Goal: Task Accomplishment & Management: Manage account settings

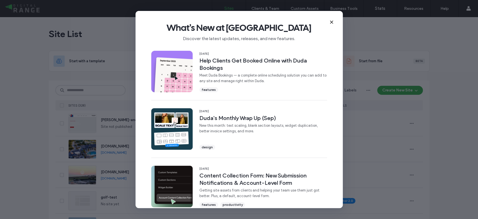
click at [330, 22] on icon at bounding box center [332, 22] width 4 height 4
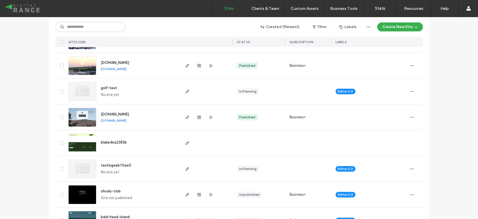
scroll to position [110, 0]
click at [111, 113] on span "[DOMAIN_NAME]" at bounding box center [115, 114] width 28 height 4
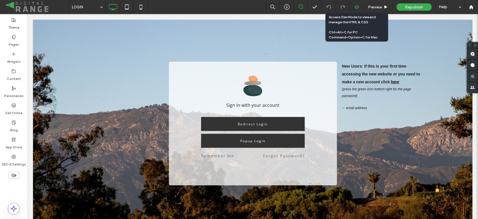
click at [357, 9] on icon at bounding box center [356, 6] width 5 height 5
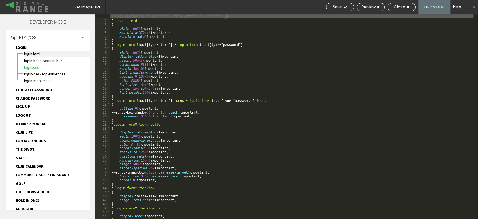
click at [45, 54] on span "LOGIN.html" at bounding box center [57, 54] width 66 height 6
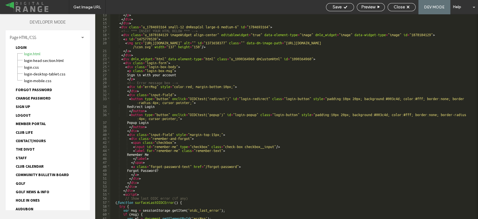
scroll to position [53, 0]
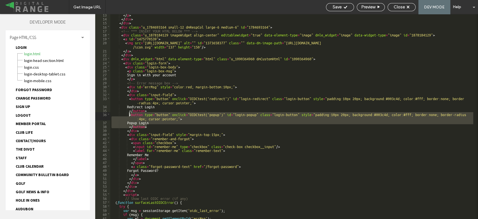
drag, startPoint x: 150, startPoint y: 125, endPoint x: 129, endPoint y: 115, distance: 23.4
click at [129, 115] on div "</ p > </ div > </ div > < div class = "u_1784693164 small-12 dmRespCol large-6…" at bounding box center [291, 119] width 363 height 213
click at [153, 125] on div "</ p > </ div > </ div > < div class = "u_1784693164 small-12 dmRespCol large-6…" at bounding box center [291, 116] width 363 height 205
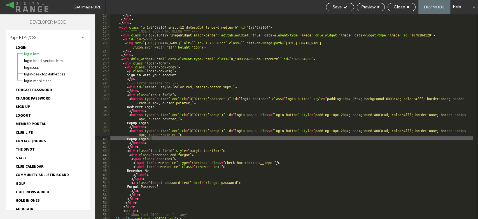
drag, startPoint x: 130, startPoint y: 138, endPoint x: 154, endPoint y: 137, distance: 24.4
click at [154, 137] on div "</ p > </ div > </ div > < div class = "u_1784693164 small-12 dmRespCol large-6…" at bounding box center [291, 119] width 363 height 213
type textarea "**"
click at [339, 8] on span "Save" at bounding box center [337, 6] width 9 height 5
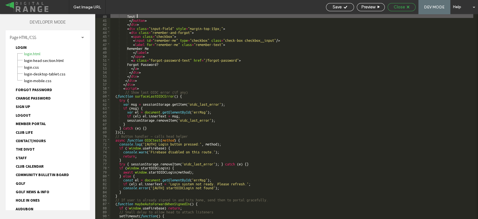
scroll to position [175, 0]
click at [402, 7] on span "Close" at bounding box center [399, 6] width 11 height 5
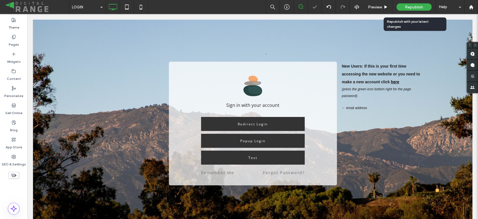
scroll to position [0, 0]
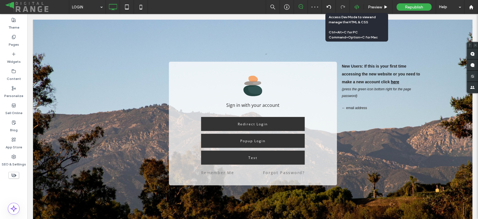
click at [354, 6] on icon at bounding box center [356, 6] width 5 height 5
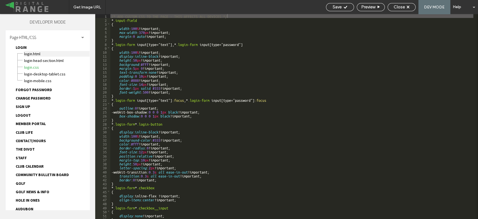
click at [38, 54] on span "LOGIN.html" at bounding box center [57, 54] width 66 height 6
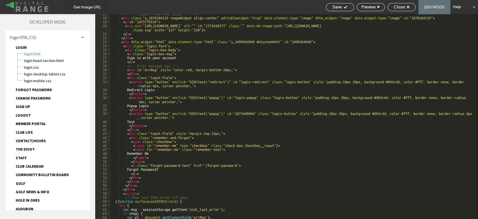
scroll to position [70, 0]
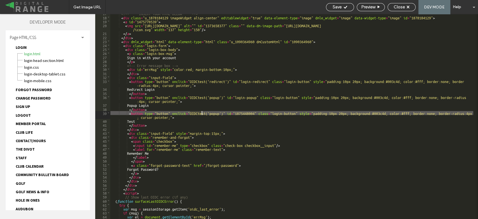
drag, startPoint x: 189, startPoint y: 113, endPoint x: 202, endPoint y: 113, distance: 12.6
click at [202, 113] on div "<!-- *** INSERT YOUR HTML BELOW *** --> < div class = "u_1878184129 imageWidget…" at bounding box center [291, 117] width 363 height 213
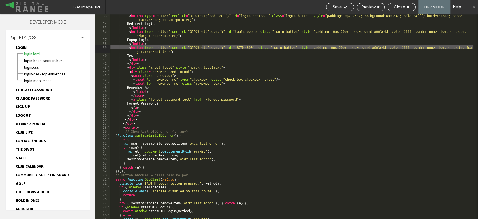
scroll to position [136, 0]
click at [220, 48] on div "< button type = "button" onclick = "OIDCtest('redirect')" id = "login-redirect"…" at bounding box center [291, 121] width 363 height 217
drag, startPoint x: 190, startPoint y: 48, endPoint x: 222, endPoint y: 47, distance: 32.3
click at [222, 47] on div "< button type = "button" onclick = "OIDCtest('redirect')" id = "login-redirect"…" at bounding box center [291, 121] width 363 height 217
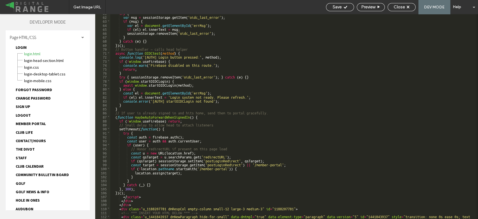
scroll to position [261, 0]
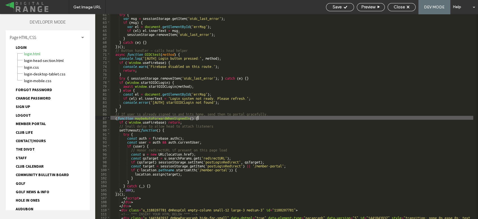
click at [208, 117] on div "try { var msg = sessionStorage . getItem ( 'oidc_last_error' ) ; if ( msg ) { v…" at bounding box center [291, 120] width 363 height 217
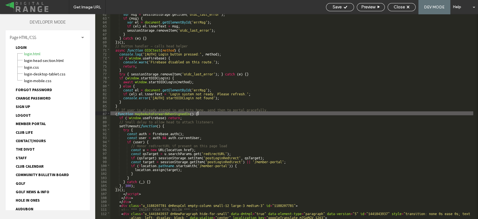
scroll to position [265, 0]
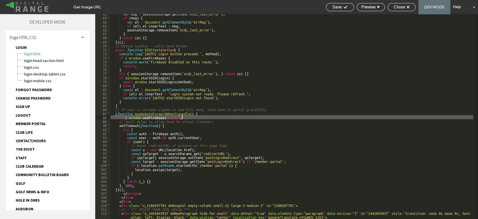
click at [208, 117] on div "var msg = sessionStorage . getItem ( 'oidc_last_error' ) ; if ( msg ) { var el …" at bounding box center [291, 117] width 363 height 213
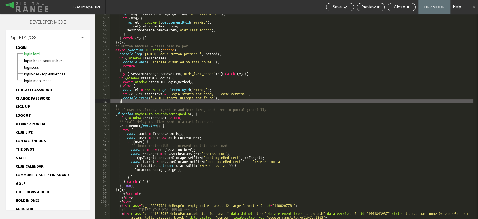
click at [133, 103] on div "var msg = sessionStorage . getItem ( 'oidc_last_error' ) ; if ( msg ) { var el …" at bounding box center [291, 117] width 363 height 213
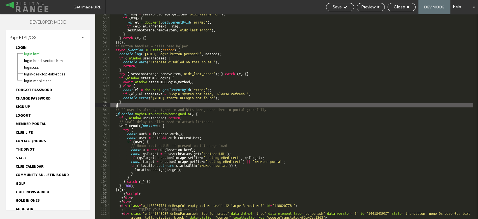
click at [131, 106] on div "var msg = sessionStorage . getItem ( 'oidc_last_error' ) ; if ( msg ) { var el …" at bounding box center [291, 117] width 363 height 213
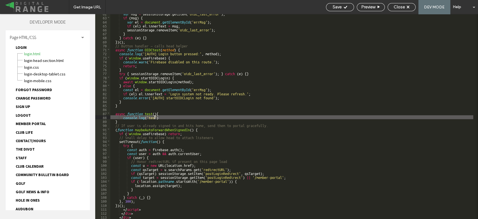
type textarea "**"
click at [336, 5] on span "Save" at bounding box center [337, 6] width 9 height 5
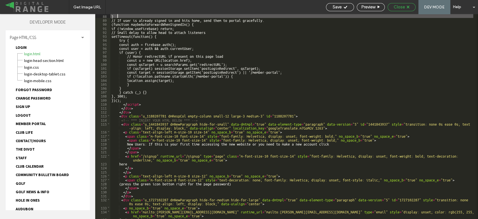
scroll to position [367, 0]
click at [405, 6] on span "Close" at bounding box center [399, 6] width 11 height 5
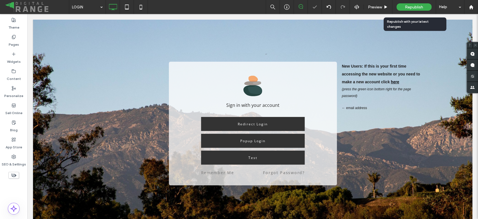
scroll to position [0, 0]
click at [421, 10] on div "Republish" at bounding box center [414, 6] width 35 height 7
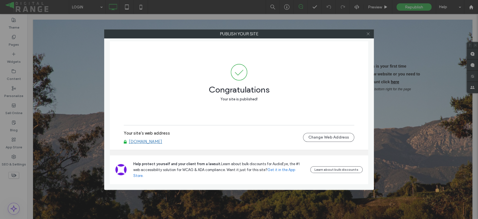
click at [368, 33] on icon at bounding box center [368, 34] width 4 height 4
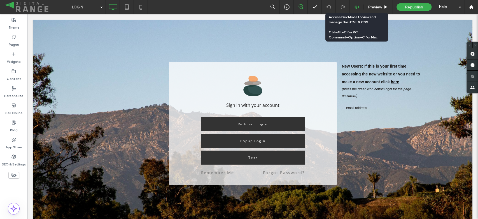
click at [359, 9] on icon at bounding box center [356, 6] width 5 height 5
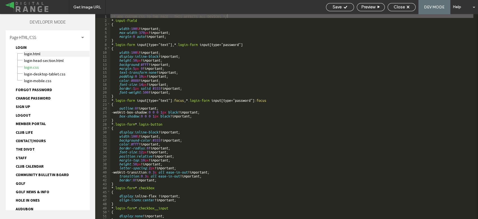
click at [31, 51] on span "LOGIN.html" at bounding box center [57, 54] width 66 height 6
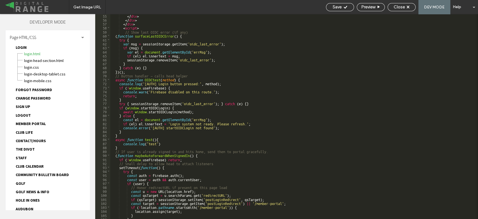
scroll to position [235, 0]
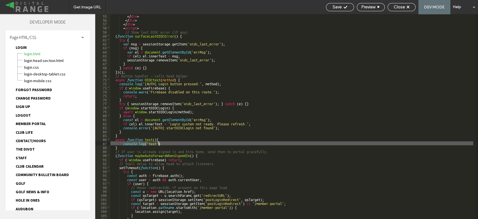
drag, startPoint x: 147, startPoint y: 143, endPoint x: 158, endPoint y: 143, distance: 11.2
click at [158, 143] on div "</ div > </ div > </ div > < script > // Show last OIDC error (if any) ( functi…" at bounding box center [291, 120] width 363 height 213
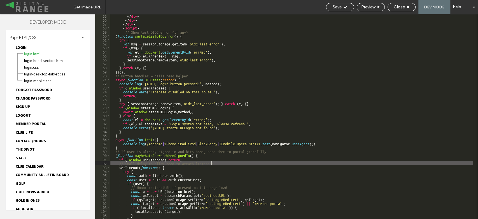
click at [211, 165] on div "</ div > </ div > </ div > < script > // Show last OIDC error (if any) ( functi…" at bounding box center [291, 120] width 363 height 213
click at [333, 7] on span "Save" at bounding box center [337, 6] width 9 height 5
click at [412, 4] on div "Close" at bounding box center [401, 6] width 27 height 5
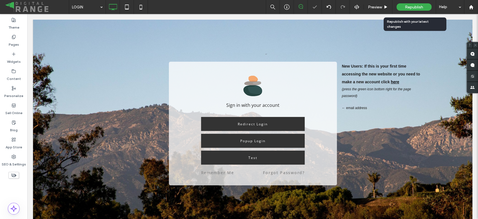
click at [412, 5] on span "Republish" at bounding box center [414, 7] width 18 height 5
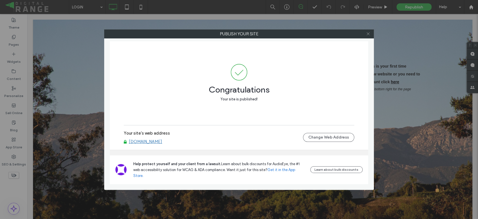
click at [368, 30] on span at bounding box center [368, 34] width 4 height 8
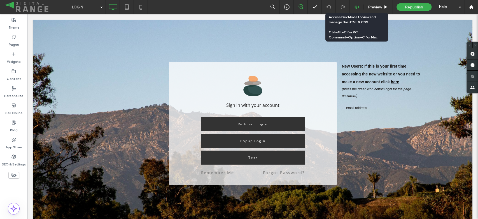
click at [356, 6] on icon at bounding box center [356, 6] width 5 height 5
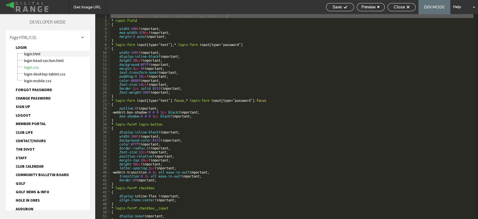
click at [38, 53] on span "LOGIN.html" at bounding box center [57, 54] width 66 height 6
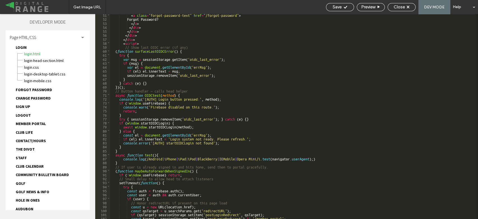
scroll to position [222, 0]
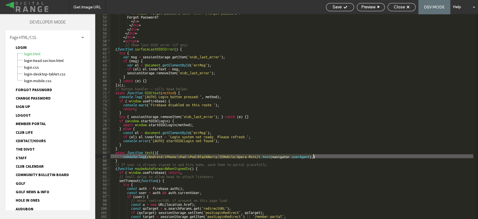
drag, startPoint x: 147, startPoint y: 156, endPoint x: 314, endPoint y: 155, distance: 167.0
click at [314, 155] on div "< a class = "forgot-password-text" href = "/forgot-password" > Forgot Password?…" at bounding box center [291, 117] width 363 height 213
click at [314, 155] on div "< a class = "forgot-password-text" href = "/forgot-password" > Forgot Password?…" at bounding box center [291, 116] width 363 height 205
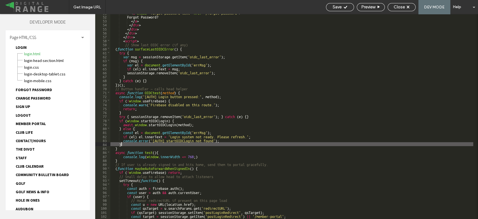
click at [309, 145] on div "< a class = "forgot-password-text" href = "/forgot-password" > Forgot Password?…" at bounding box center [291, 117] width 363 height 213
click at [341, 9] on span "Save" at bounding box center [337, 6] width 9 height 5
click at [399, 4] on span "Close" at bounding box center [399, 6] width 11 height 5
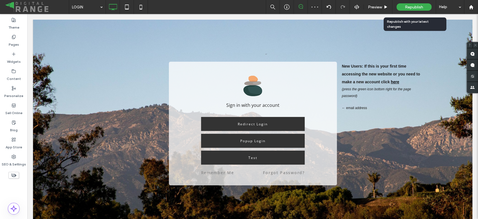
click at [414, 2] on div "Republish" at bounding box center [414, 7] width 35 height 14
click at [417, 7] on span "Republish" at bounding box center [414, 7] width 18 height 5
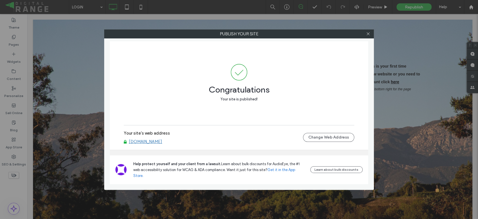
click at [370, 34] on div at bounding box center [368, 34] width 8 height 8
click at [369, 35] on icon at bounding box center [368, 34] width 4 height 4
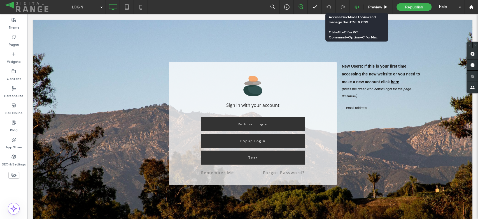
click at [358, 5] on icon at bounding box center [356, 6] width 5 height 5
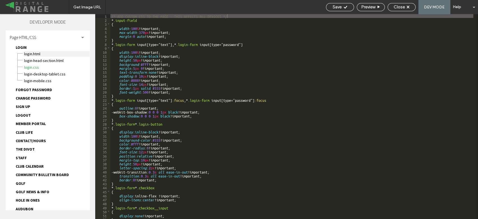
click at [32, 53] on span "LOGIN.html" at bounding box center [57, 54] width 66 height 6
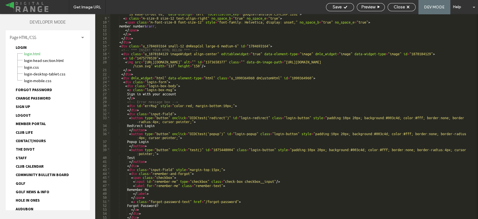
scroll to position [34, 0]
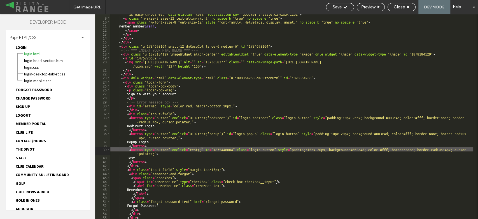
click at [203, 148] on div "< div class = "u_1340583360 dmNewParagraph hide-for-small hide-for-large" data-…" at bounding box center [291, 116] width 363 height 217
click at [343, 4] on div "Save" at bounding box center [339, 6] width 27 height 5
click at [397, 6] on span "Close" at bounding box center [399, 6] width 11 height 5
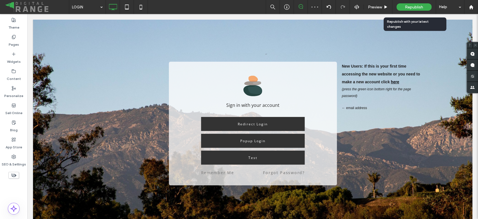
click at [407, 8] on span "Republish" at bounding box center [414, 7] width 18 height 5
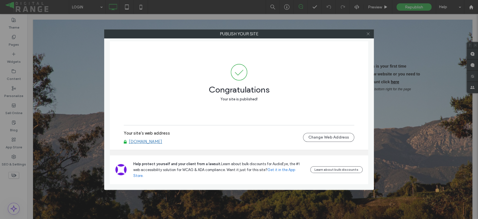
click at [368, 34] on icon at bounding box center [368, 34] width 4 height 4
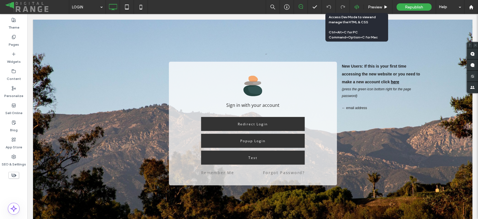
click at [358, 6] on icon at bounding box center [356, 6] width 5 height 5
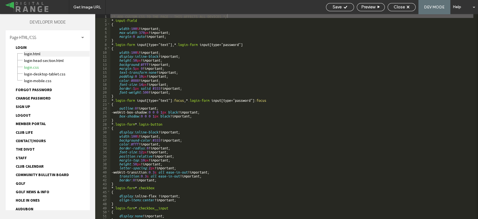
click at [29, 55] on span "LOGIN.html" at bounding box center [57, 54] width 66 height 6
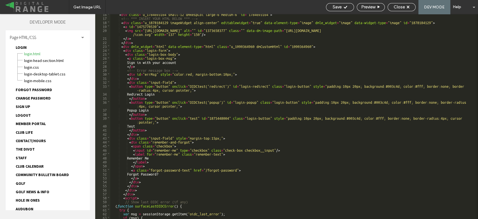
scroll to position [66, 0]
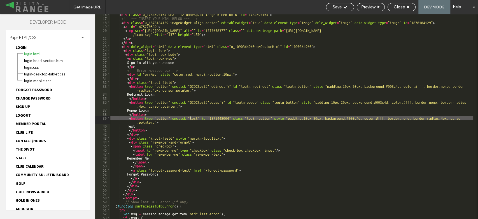
click at [191, 116] on div "< div class = "u_1784693164 small-12 dmRespCol large-6 medium-6" id = "17846931…" at bounding box center [291, 118] width 363 height 213
type textarea "**"
click at [242, 132] on div "< div class = "u_1784693164 small-12 dmRespCol large-6 medium-6" id = "17846931…" at bounding box center [291, 118] width 363 height 213
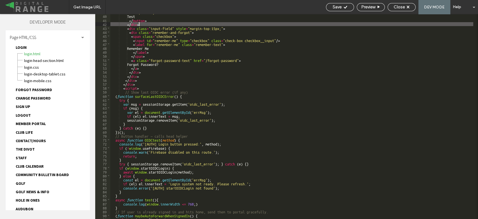
scroll to position [175, 0]
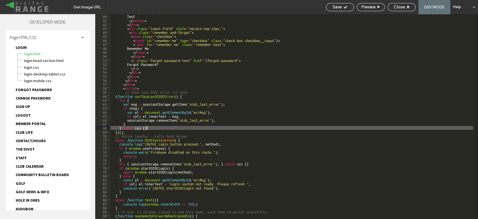
click at [273, 127] on div "< button type = "button" onclick = test() id = "1875448004" class = "login-butt…" at bounding box center [291, 114] width 363 height 217
click at [336, 11] on div "Save" at bounding box center [340, 7] width 28 height 8
click at [399, 6] on span "Close" at bounding box center [399, 6] width 11 height 5
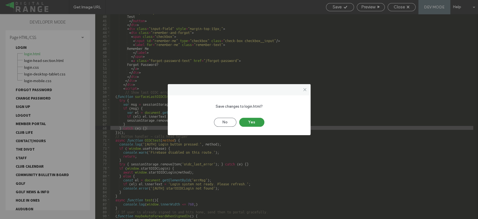
click at [257, 121] on button "Yes" at bounding box center [251, 122] width 25 height 9
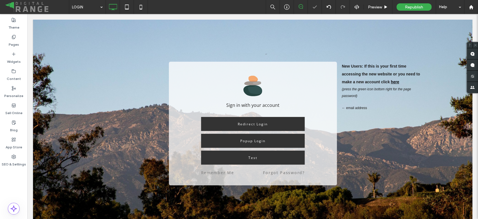
scroll to position [0, 0]
click at [415, 5] on span "Republish" at bounding box center [414, 7] width 18 height 5
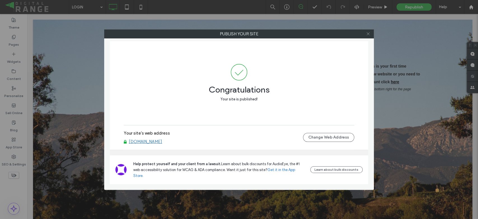
click at [369, 34] on icon at bounding box center [368, 34] width 4 height 4
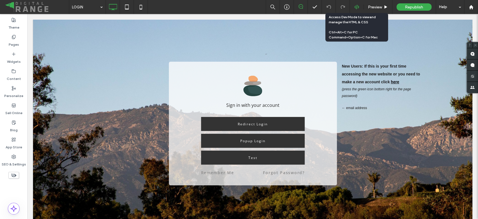
click at [359, 8] on icon at bounding box center [356, 6] width 5 height 5
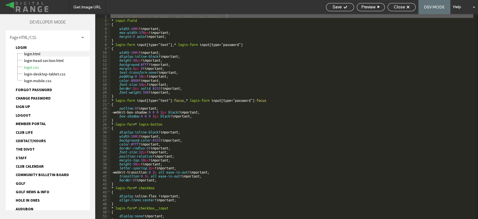
click at [42, 52] on span "LOGIN.html" at bounding box center [57, 54] width 66 height 6
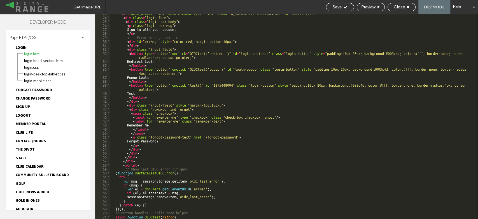
scroll to position [99, 0]
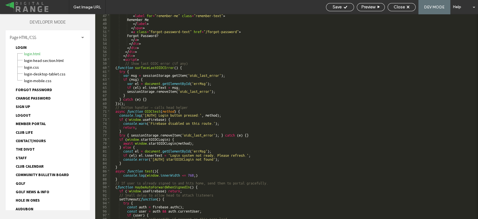
scroll to position [204, 0]
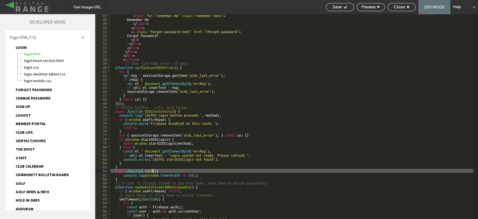
click at [152, 170] on div "< label for = "remember-me" class = "remember-text" > Remember Me </ label > </…" at bounding box center [291, 119] width 363 height 213
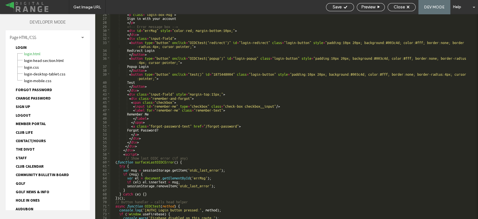
scroll to position [110, 0]
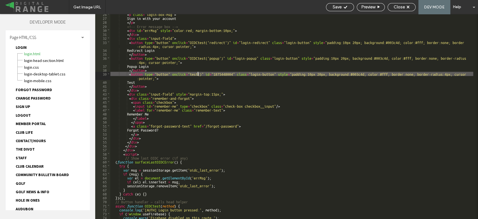
click at [197, 74] on div "< p class = "login-box-msg" > Sign in with your account </ p > <!-- Error messa…" at bounding box center [291, 118] width 363 height 213
type textarea "**"
click at [347, 7] on div "Save" at bounding box center [339, 6] width 27 height 5
click at [401, 9] on span "Close" at bounding box center [399, 6] width 11 height 5
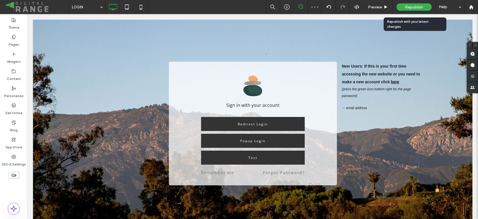
click at [401, 9] on div "Republish" at bounding box center [414, 6] width 35 height 7
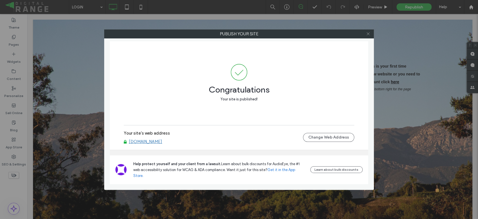
click at [367, 34] on icon at bounding box center [368, 34] width 4 height 4
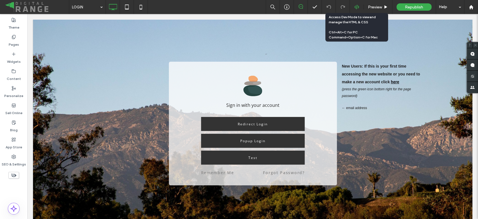
click at [357, 6] on icon at bounding box center [356, 6] width 5 height 5
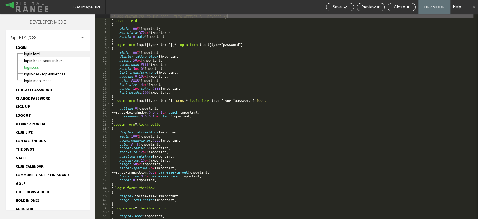
click at [29, 53] on span "LOGIN.html" at bounding box center [57, 54] width 66 height 6
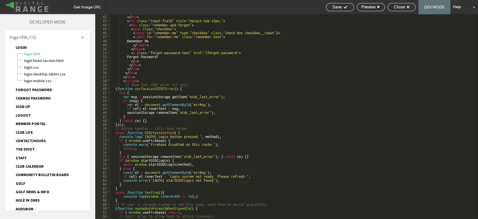
scroll to position [125, 0]
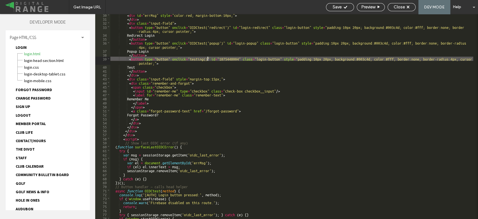
click at [207, 57] on div "< div id = "errMsg" style = "color:red; margin-bottom:10px;" > </ div > < div c…" at bounding box center [291, 119] width 363 height 213
click at [341, 8] on span "Save" at bounding box center [337, 6] width 9 height 5
click at [397, 6] on span "Close" at bounding box center [399, 6] width 11 height 5
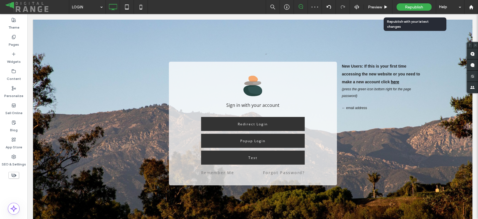
click at [411, 5] on span "Republish" at bounding box center [414, 7] width 18 height 5
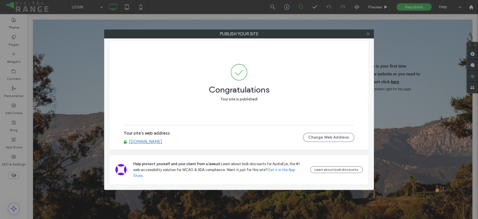
click at [368, 35] on icon at bounding box center [368, 34] width 4 height 4
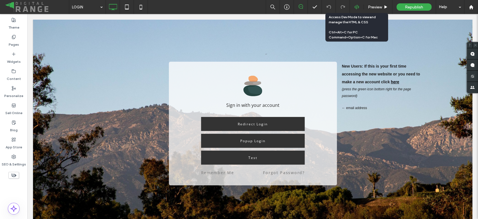
click at [356, 7] on icon at bounding box center [356, 6] width 5 height 5
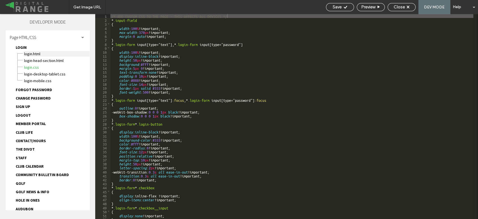
click at [31, 53] on span "LOGIN.html" at bounding box center [57, 54] width 66 height 6
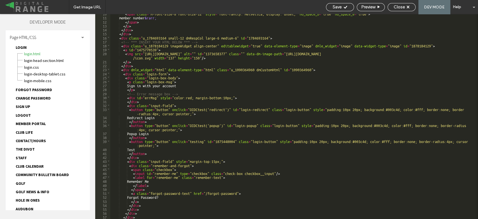
scroll to position [43, 0]
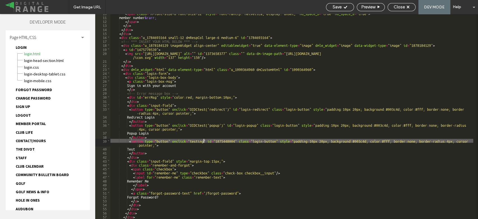
click at [204, 140] on div "< span class = "m-font-size-8 font-size-12" style = "font-family: Helvetica; di…" at bounding box center [291, 117] width 363 height 213
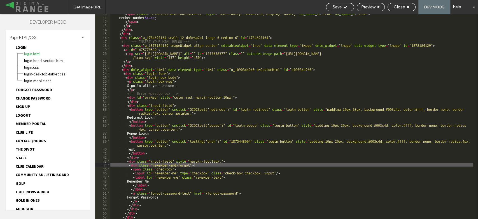
click at [200, 164] on div "< span class = "m-font-size-8 font-size-12" style = "font-family: Helvetica; di…" at bounding box center [291, 117] width 363 height 213
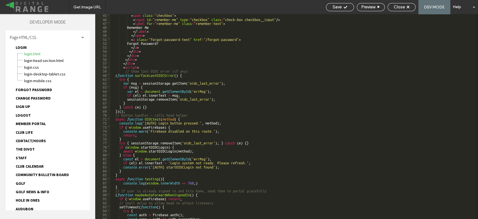
scroll to position [196, 0]
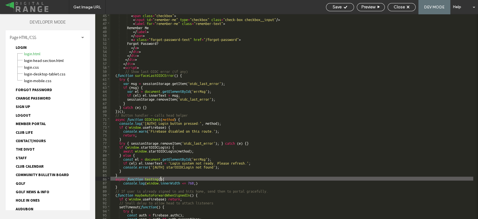
click at [160, 179] on div "< span class = "checkbox" > < input id = "remember-me" type = "checkbox" class …" at bounding box center [291, 119] width 363 height 213
type textarea "**"
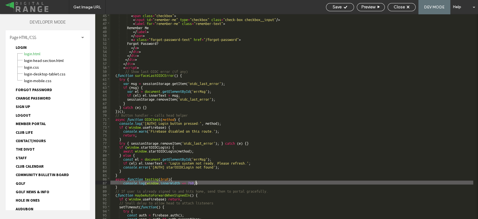
click at [196, 183] on div "< span class = "checkbox" > < input id = "remember-me" type = "checkbox" class …" at bounding box center [291, 119] width 363 height 213
click at [335, 5] on span "Save" at bounding box center [337, 6] width 9 height 5
click at [406, 6] on div "Close" at bounding box center [401, 6] width 27 height 5
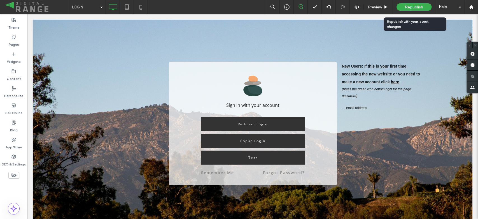
click at [417, 9] on span "Republish" at bounding box center [414, 7] width 18 height 5
